Goal: Transaction & Acquisition: Subscribe to service/newsletter

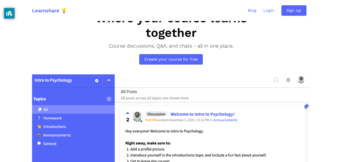
scroll to position [18, 0]
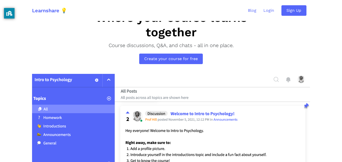
click at [221, 80] on img at bounding box center [171, 148] width 278 height 149
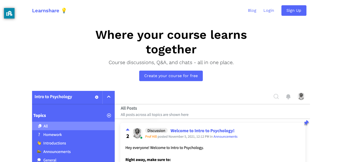
scroll to position [0, 0]
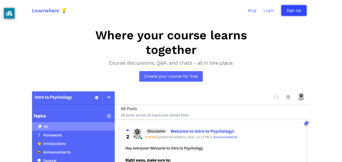
click at [291, 11] on link "Sign Up" at bounding box center [293, 10] width 25 height 11
click at [292, 12] on link "Sign Up" at bounding box center [293, 10] width 25 height 11
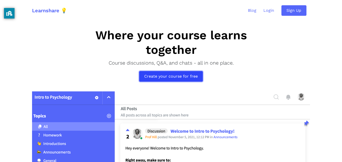
click at [143, 74] on link "Create your course for free" at bounding box center [171, 76] width 64 height 11
